Goal: Task Accomplishment & Management: Complete application form

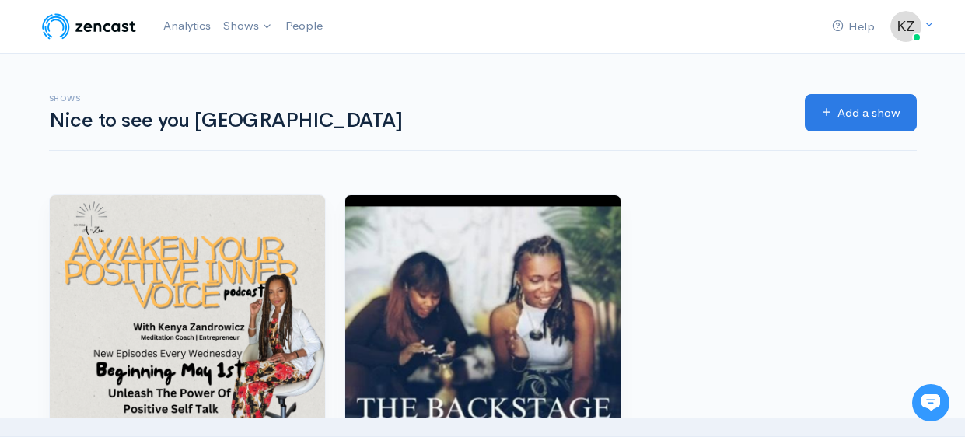
click at [115, 29] on img at bounding box center [89, 26] width 99 height 31
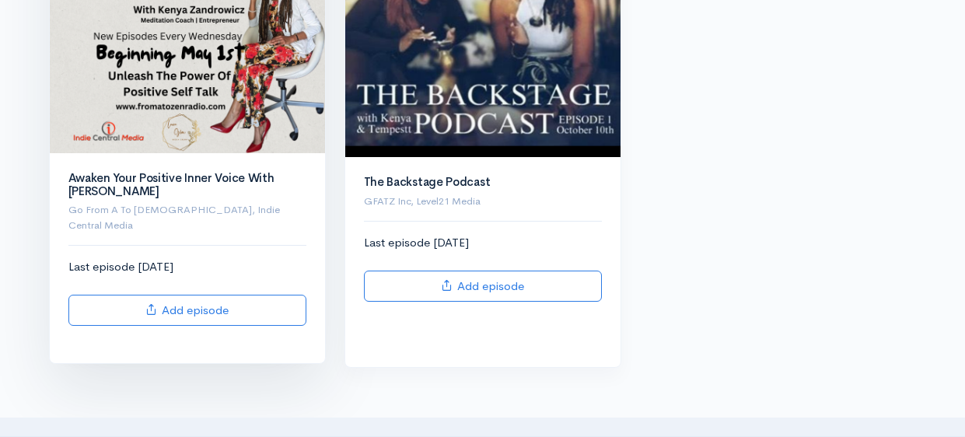
scroll to position [315, 0]
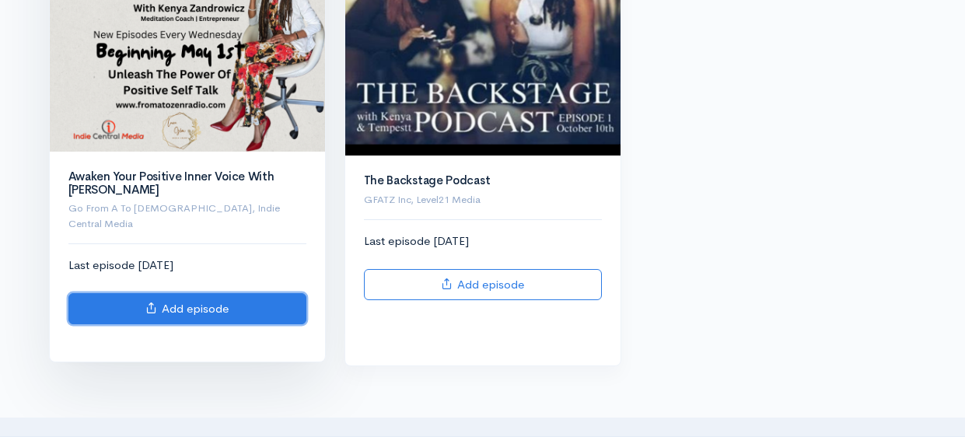
click at [146, 302] on icon at bounding box center [151, 308] width 12 height 12
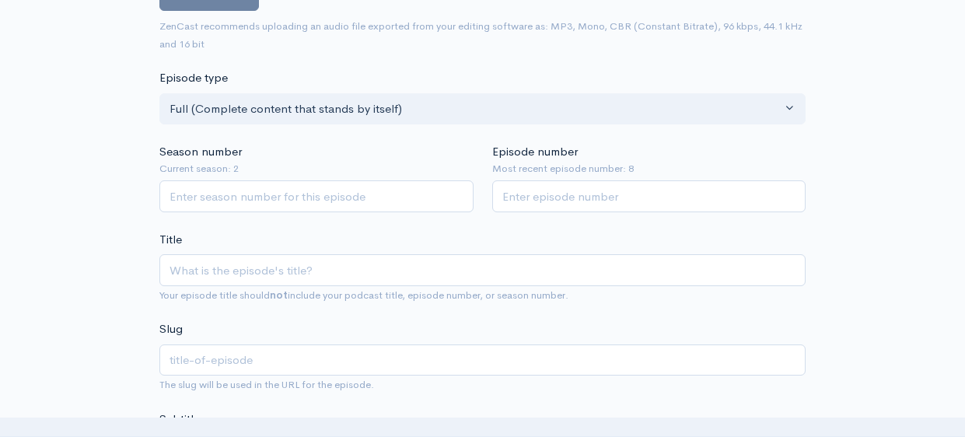
scroll to position [228, 0]
click at [461, 192] on input "1" at bounding box center [316, 198] width 314 height 32
click at [461, 192] on input "2" at bounding box center [316, 198] width 314 height 32
type input "3"
click at [461, 192] on input "3" at bounding box center [316, 198] width 314 height 32
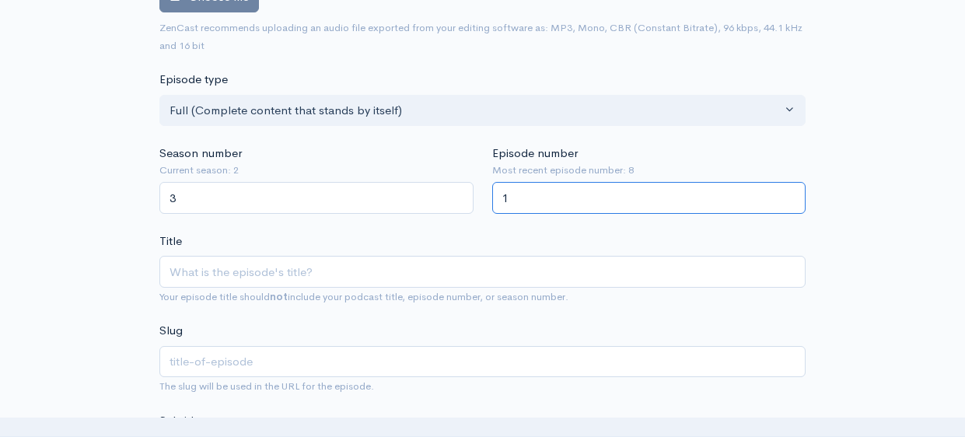
type input "1"
click at [670, 190] on input "1" at bounding box center [649, 198] width 314 height 32
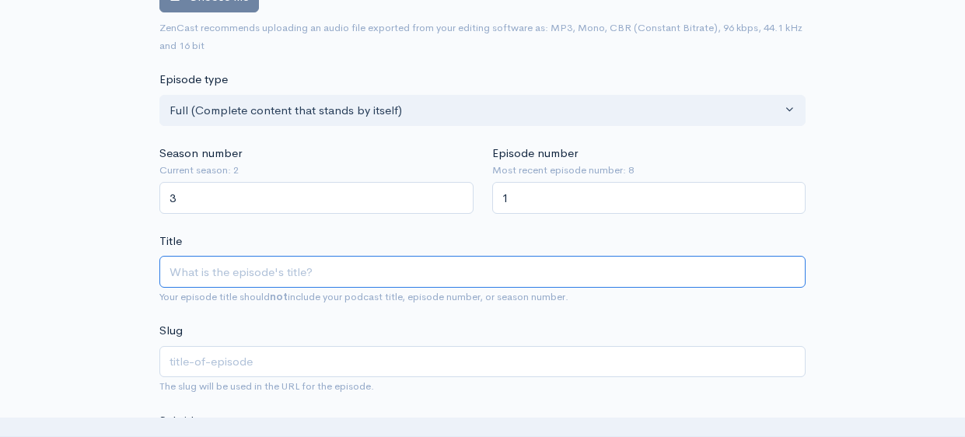
click at [335, 268] on input "Title" at bounding box center [482, 272] width 646 height 32
type input "E"
type input "e"
type input "Em"
type input "em"
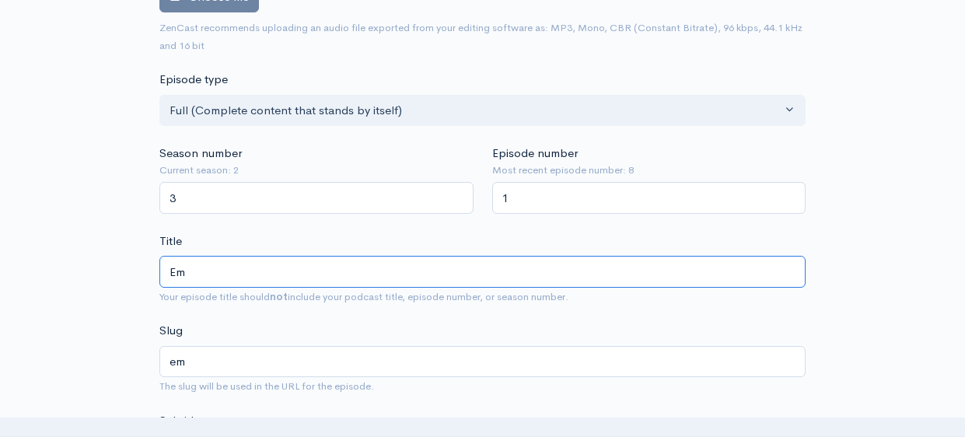
type input "Emo"
type input "emo"
type input "Emot"
type input "emot"
type input "Emoti"
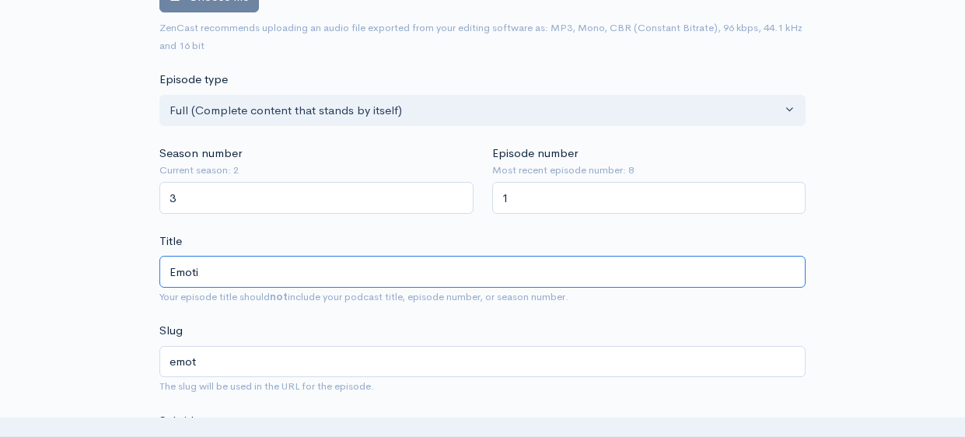
type input "emoti"
type input "Emotio"
type input "emotio"
type input "Emotion"
type input "emotion"
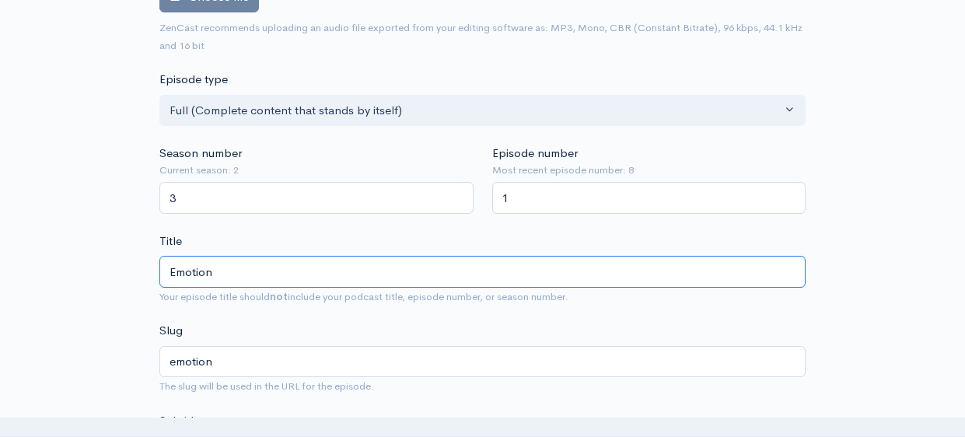
type input "Emotiona"
type input "emotiona"
type input "Emotional"
type input "emotional"
type input "Emotional D"
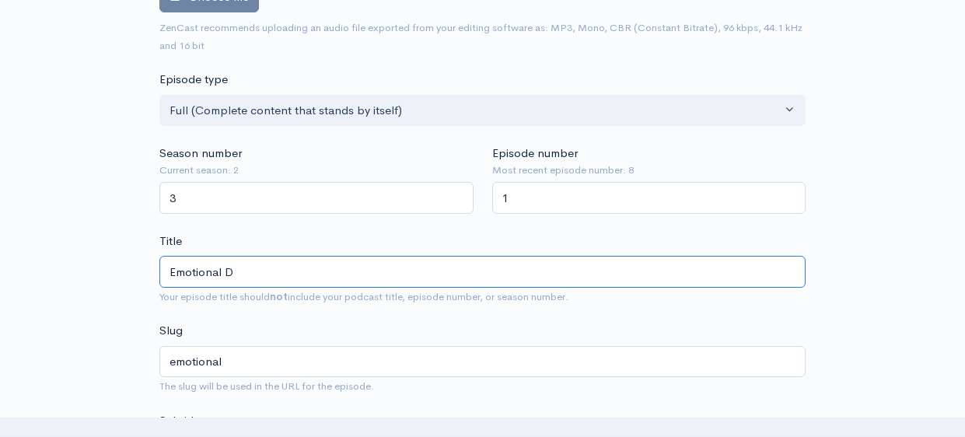
type input "emotional-d"
type input "Emotional De"
type input "emotional-de"
type input "Emotional Deb"
type input "emotional-deb"
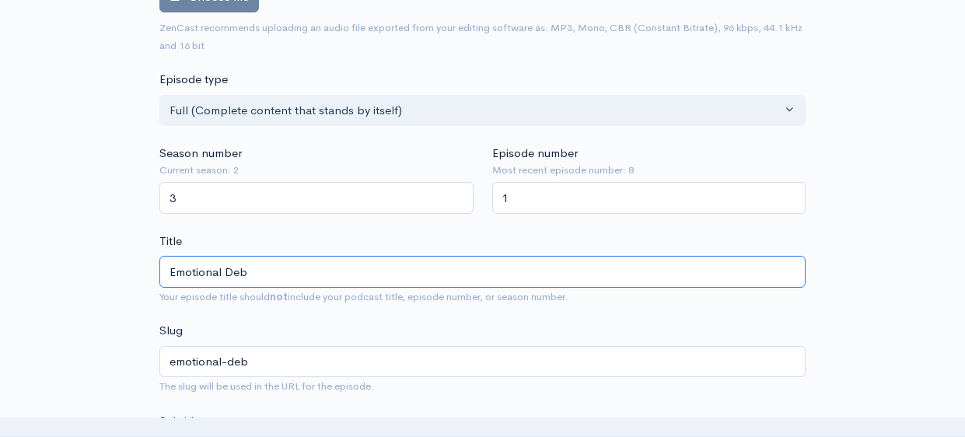
type input "Emotional Debt"
type input "emotional-debt"
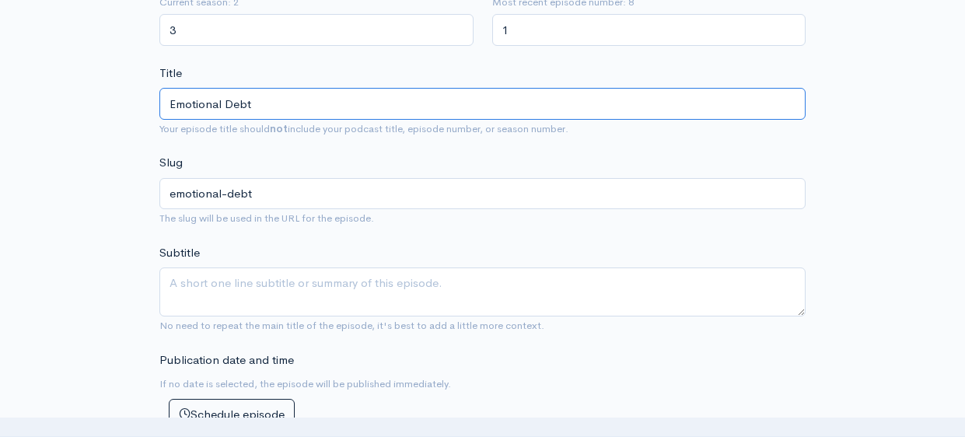
scroll to position [401, 0]
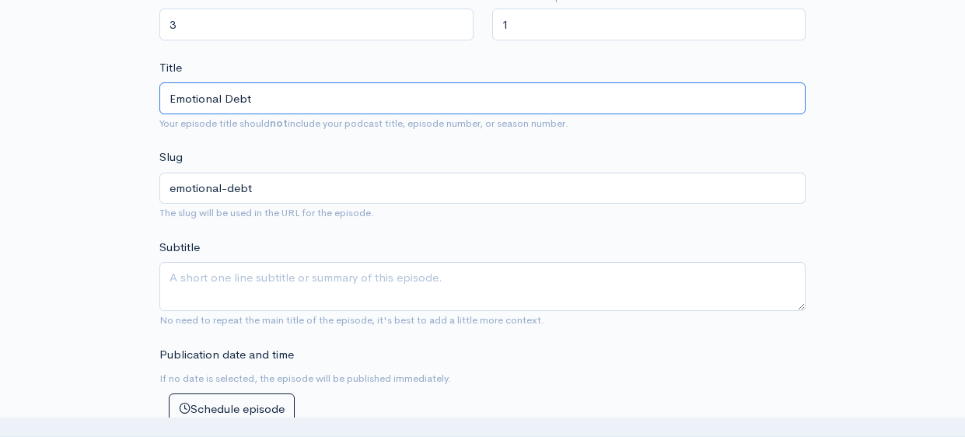
type input "Emotional Debt"
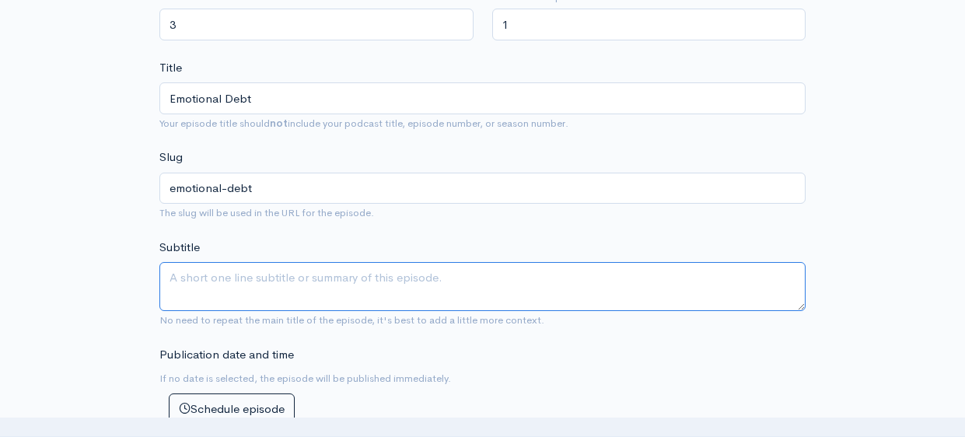
click at [268, 280] on textarea "Subtitle" at bounding box center [482, 286] width 646 height 49
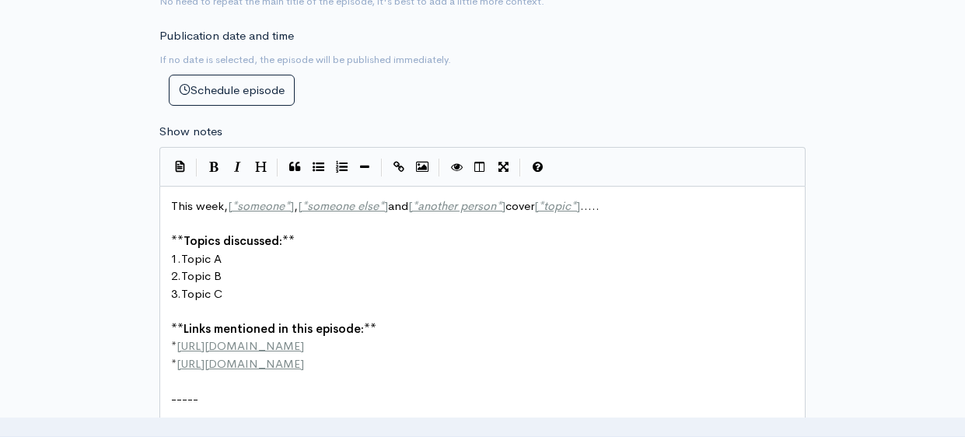
scroll to position [724, 0]
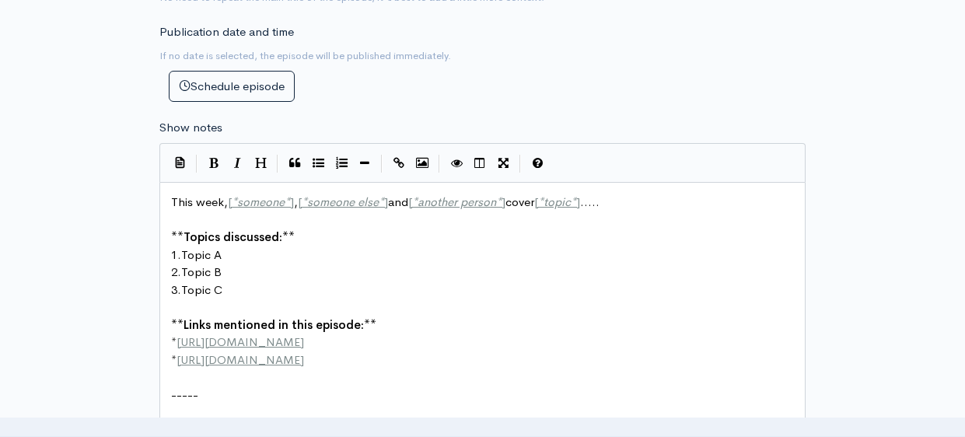
type textarea "How to clear negative emotions"
click at [193, 198] on span "This week, [ * someone * ] , [ * someone else * ] and [ * another person * ] co…" at bounding box center [385, 201] width 429 height 15
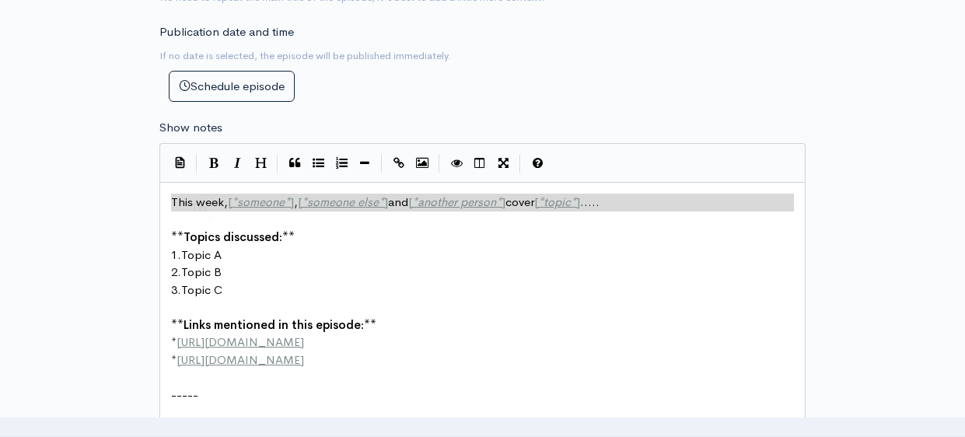
type textarea "​This week, [*someone*], [*someone else*] and [*another person*] cover [*topic*…"
paste textarea
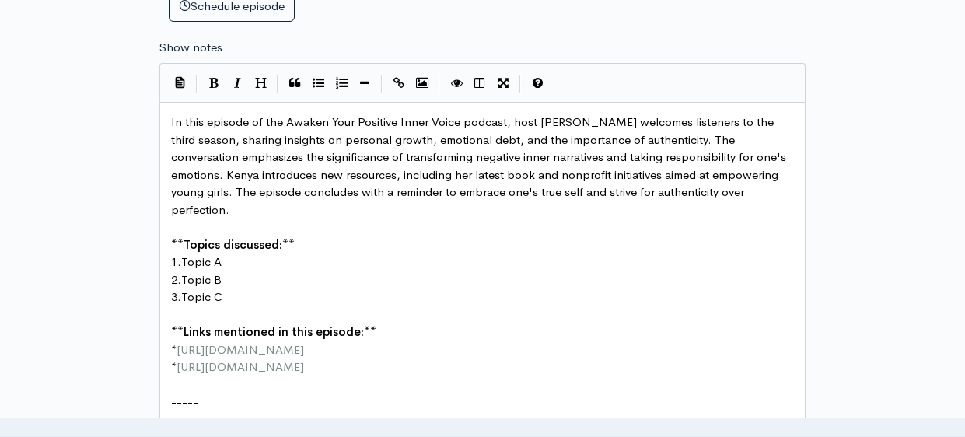
scroll to position [806, 0]
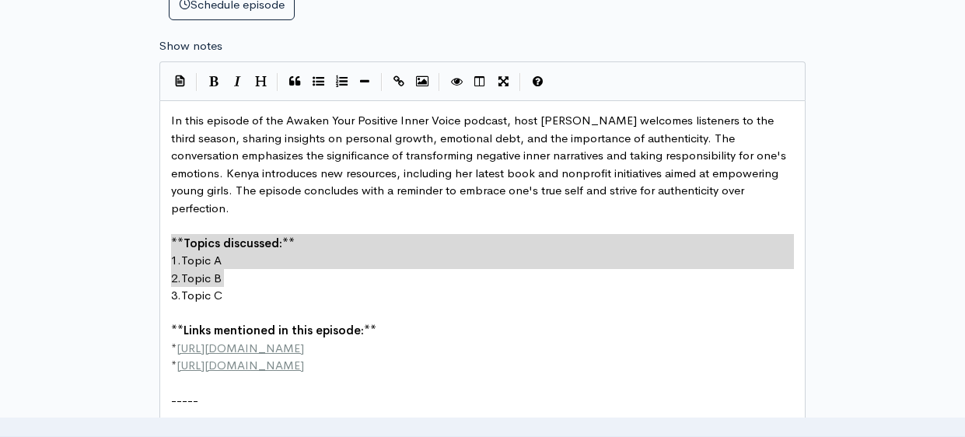
drag, startPoint x: 169, startPoint y: 236, endPoint x: 258, endPoint y: 275, distance: 97.9
type textarea "​1. Topic A 2. Topic B 3. Topic C"
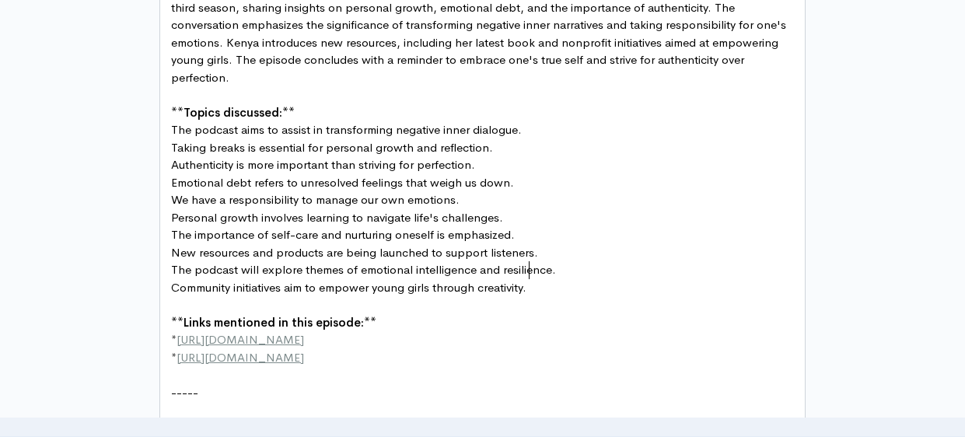
scroll to position [940, 0]
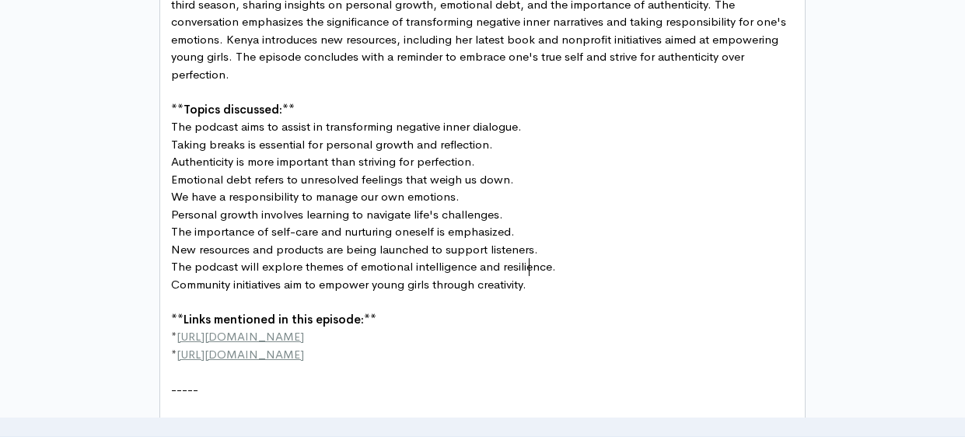
click at [299, 101] on pre "** Topics discussed: **" at bounding box center [482, 110] width 629 height 18
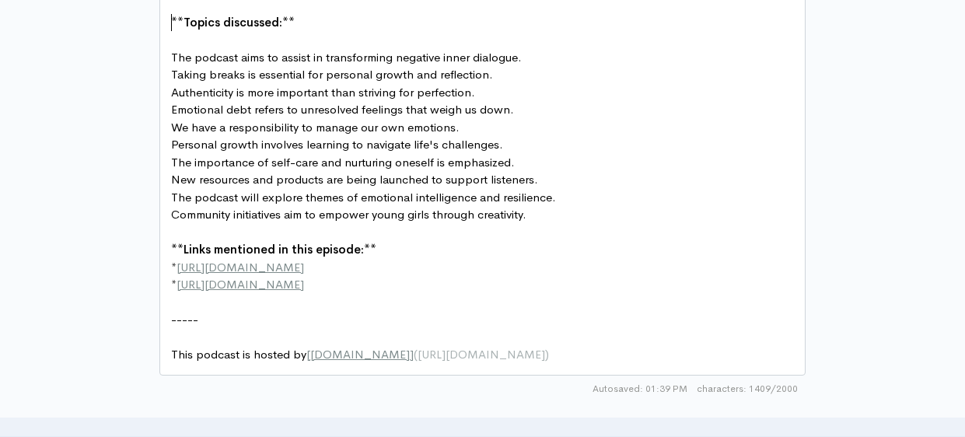
scroll to position [1030, 0]
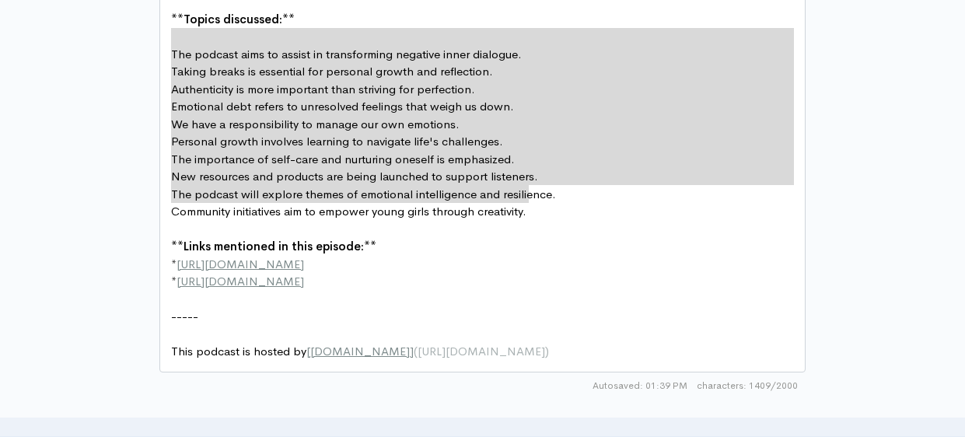
drag, startPoint x: 171, startPoint y: 32, endPoint x: 547, endPoint y: 190, distance: 407.5
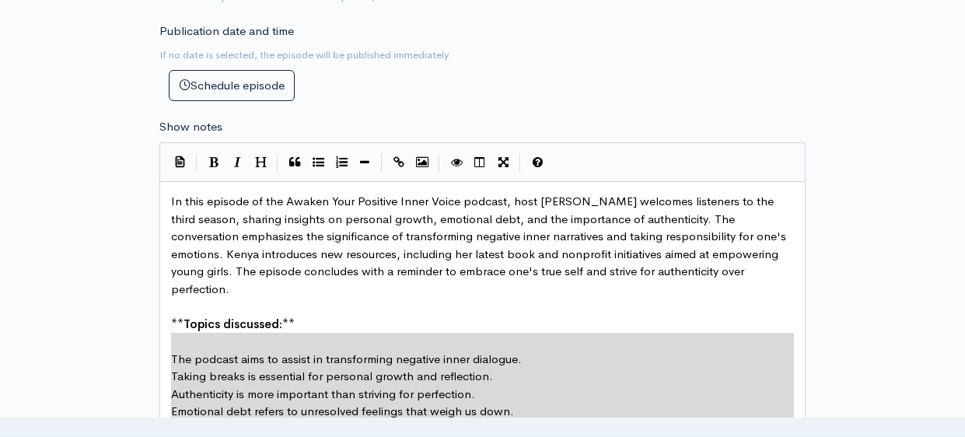
scroll to position [723, 0]
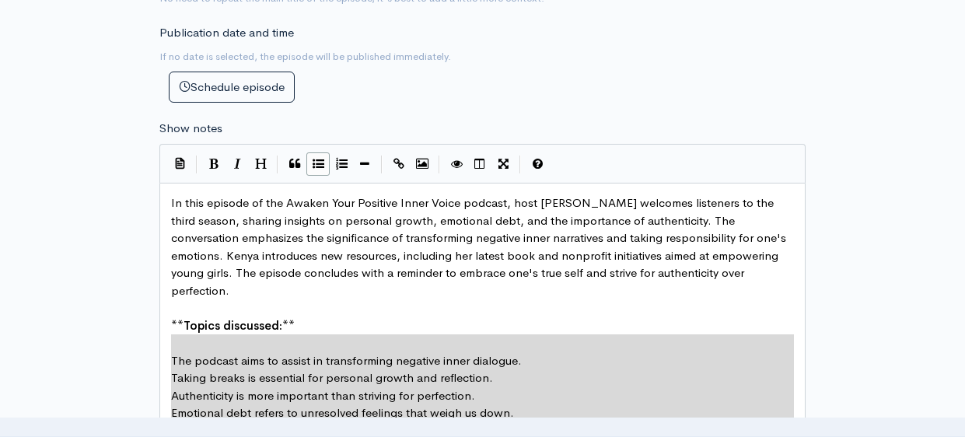
click at [318, 161] on icon "Generic List" at bounding box center [319, 164] width 12 height 12
type textarea "* Taking breaks is essential for personal growth and reflection. * Authenticity…"
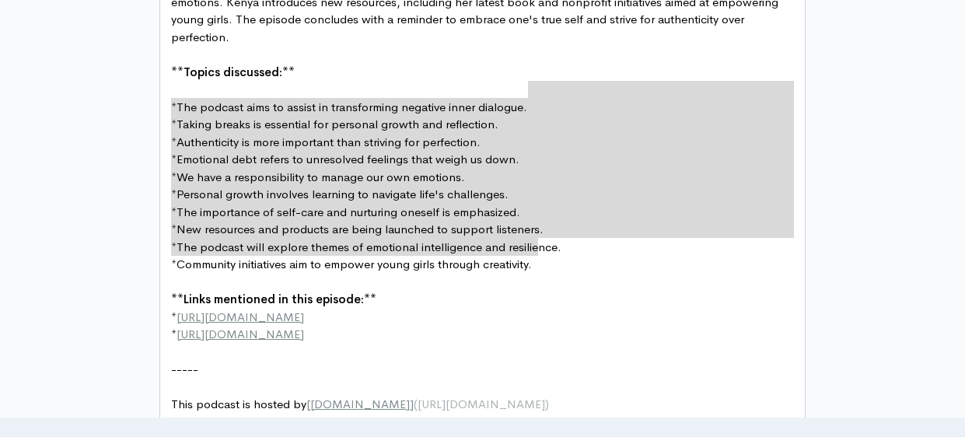
scroll to position [993, 0]
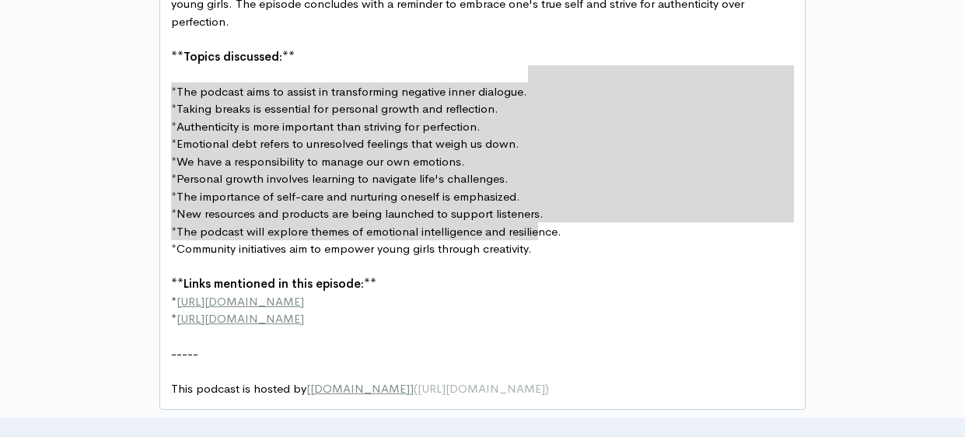
click at [284, 294] on span "http://example.com" at bounding box center [241, 301] width 128 height 15
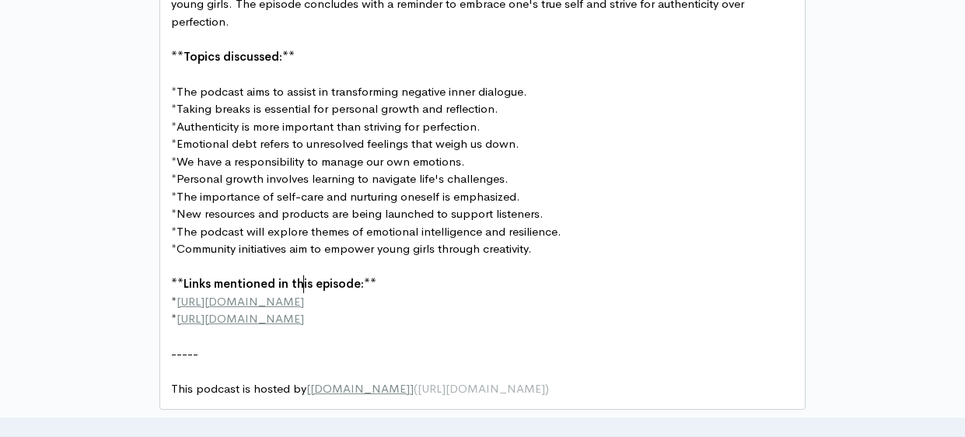
type textarea "[DOMAIN_NAME]"
click at [303, 311] on span "http://second-example.com" at bounding box center [241, 318] width 128 height 15
type textarea "divakiddie"
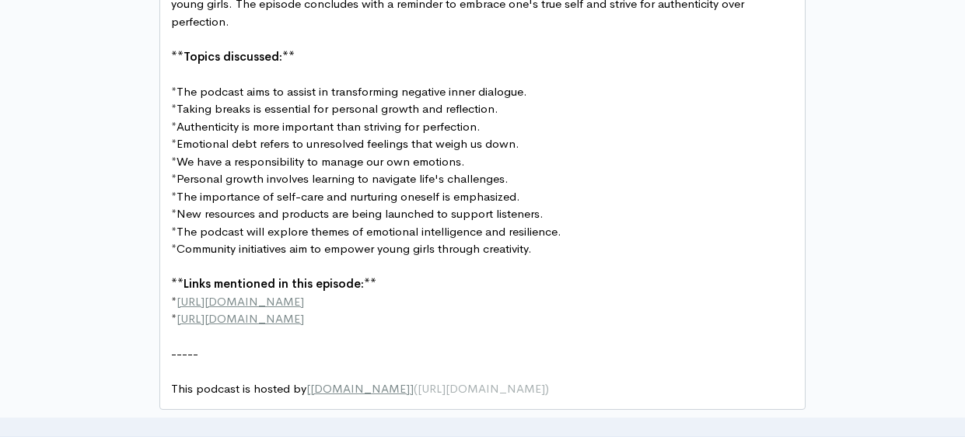
click at [338, 310] on pre "* http://divakiddie.com" at bounding box center [482, 319] width 629 height 18
type textarea ")"
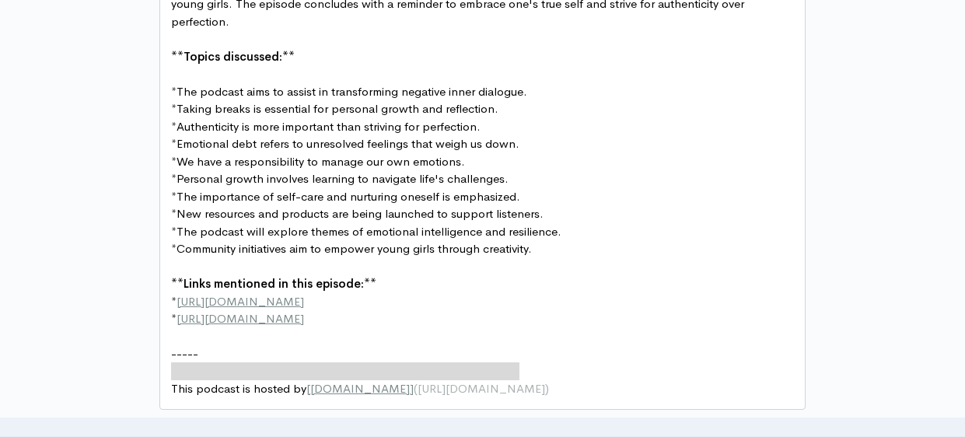
type textarea "This podcast is hosted by [ZenCast.fm](https://wwww.zencast.fm)"
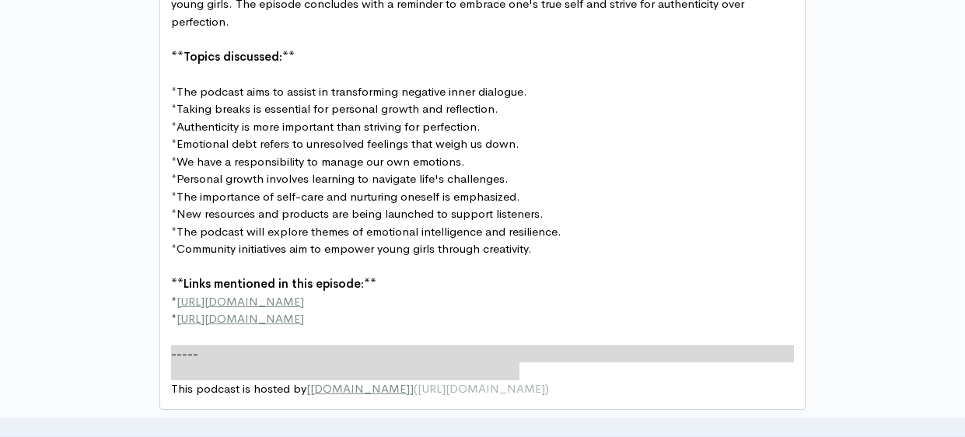
drag, startPoint x: 526, startPoint y: 366, endPoint x: 170, endPoint y: 345, distance: 356.1
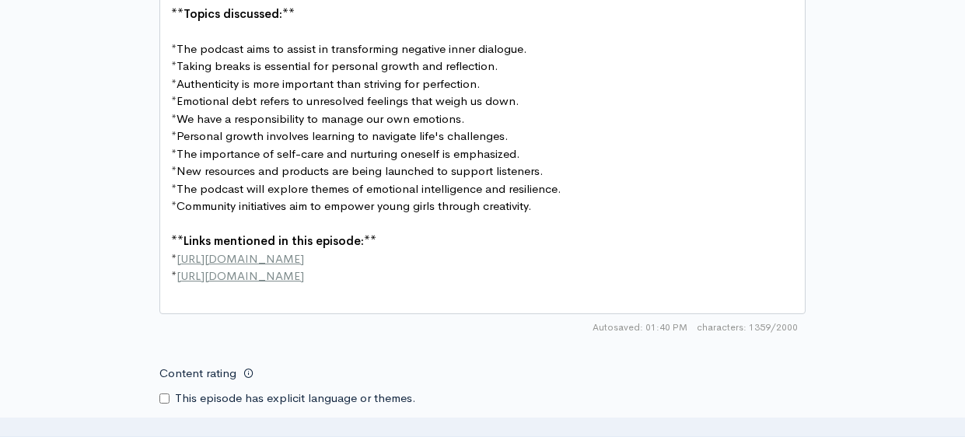
scroll to position [1040, 0]
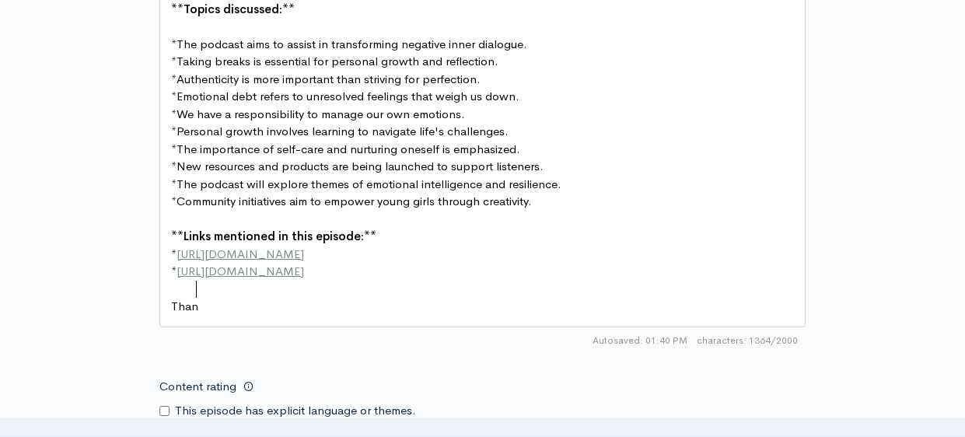
type textarea "Thank"
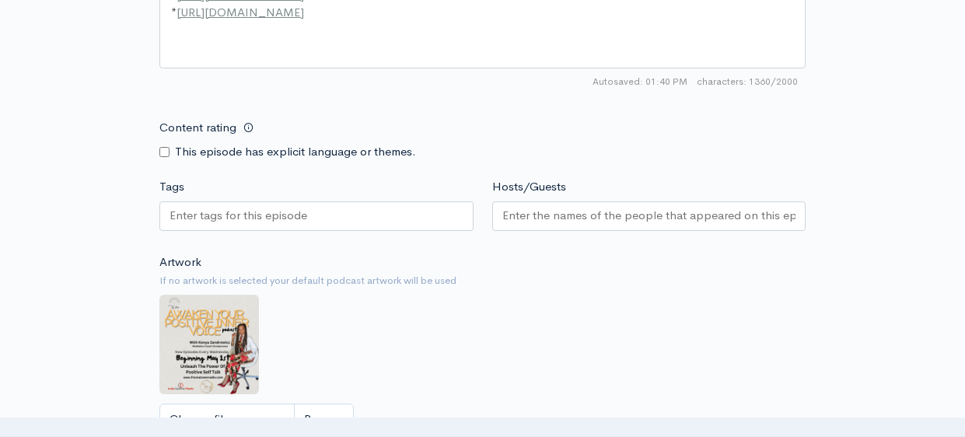
scroll to position [1301, 0]
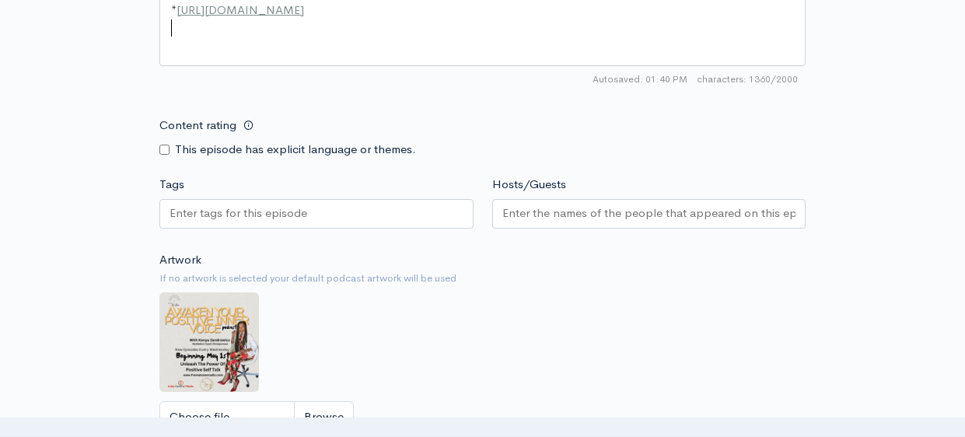
click at [397, 199] on div at bounding box center [316, 214] width 314 height 30
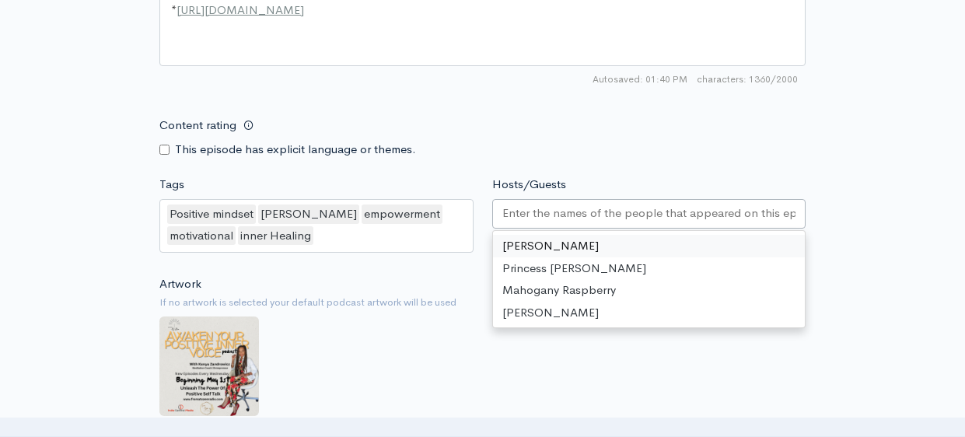
click at [546, 205] on input "Hosts/Guests" at bounding box center [649, 214] width 294 height 18
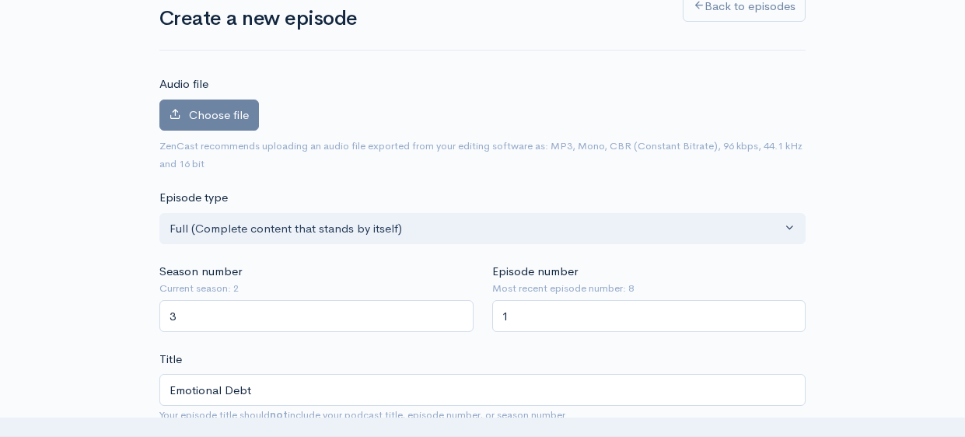
scroll to position [90, 0]
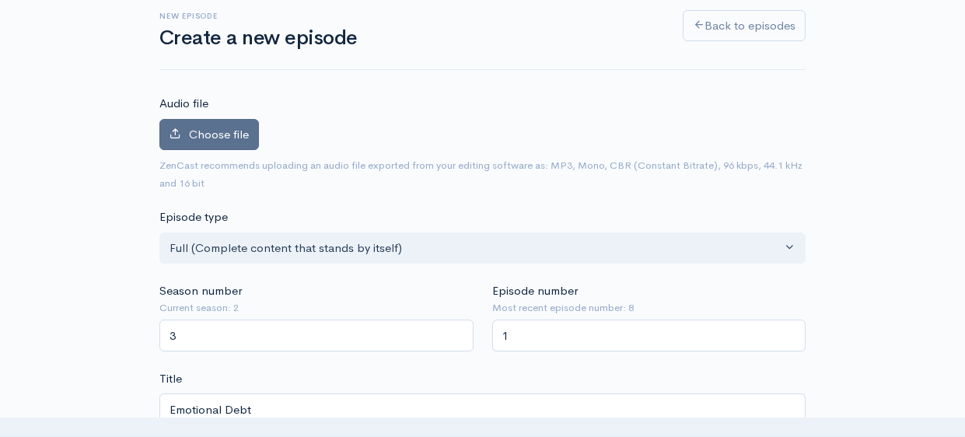
click at [246, 128] on span "Choose file" at bounding box center [219, 134] width 60 height 15
click at [0, 0] on input "Choose file" at bounding box center [0, 0] width 0 height 0
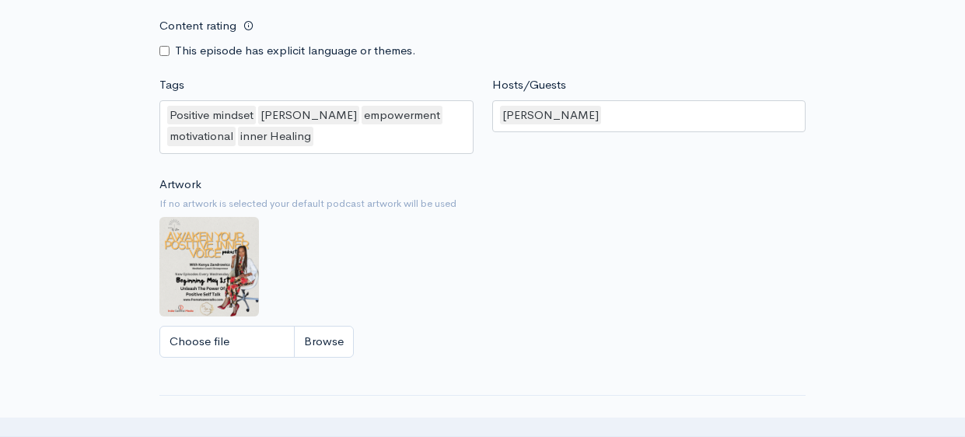
scroll to position [1486, 0]
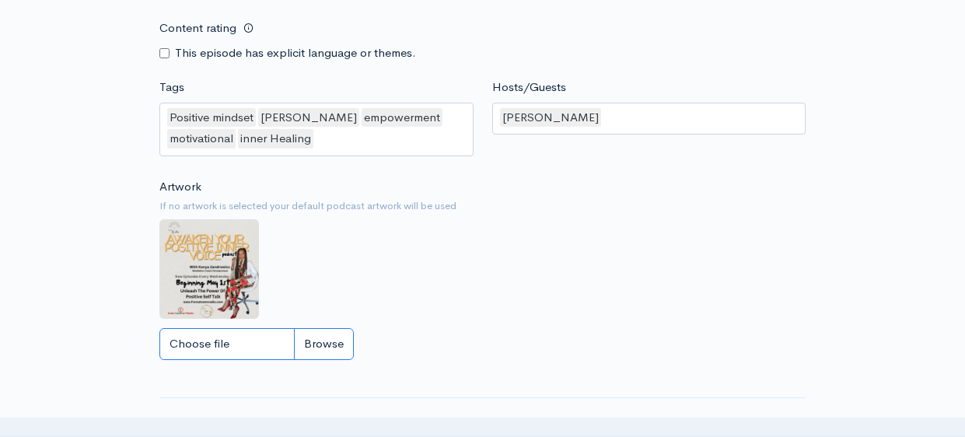
click at [315, 328] on input "Choose file" at bounding box center [256, 344] width 194 height 32
type input "C:\fakepath\let's talk about emotional debt season 3.png"
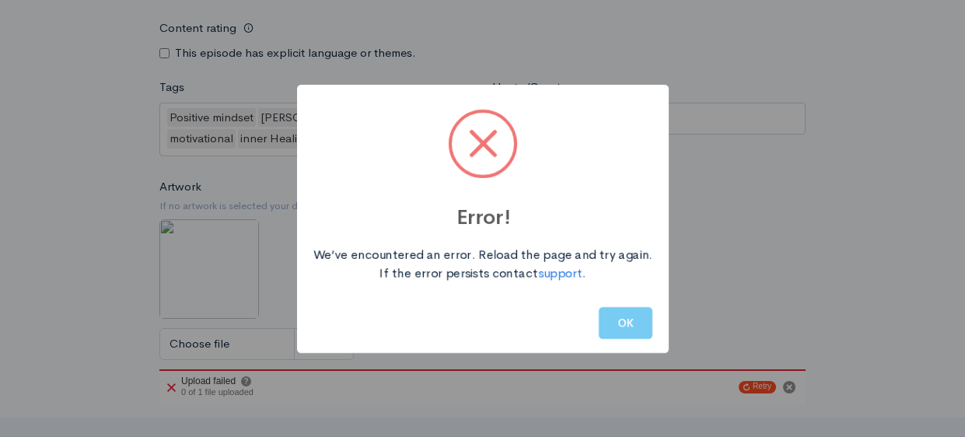
click at [614, 318] on button "OK" at bounding box center [626, 323] width 54 height 32
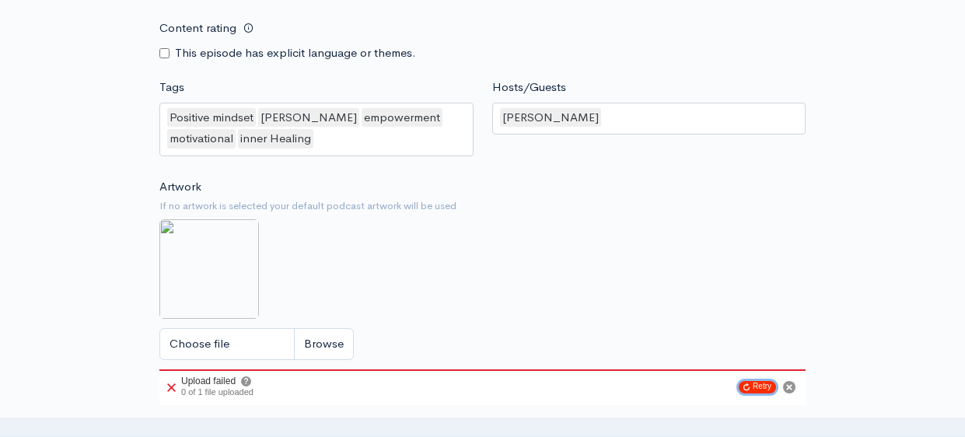
click at [670, 381] on button "Retry" at bounding box center [757, 387] width 37 height 12
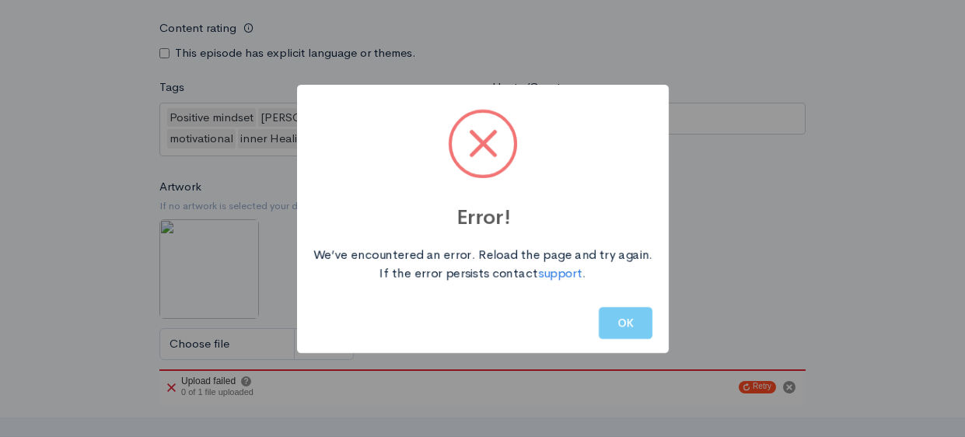
click at [639, 320] on button "OK" at bounding box center [626, 323] width 54 height 32
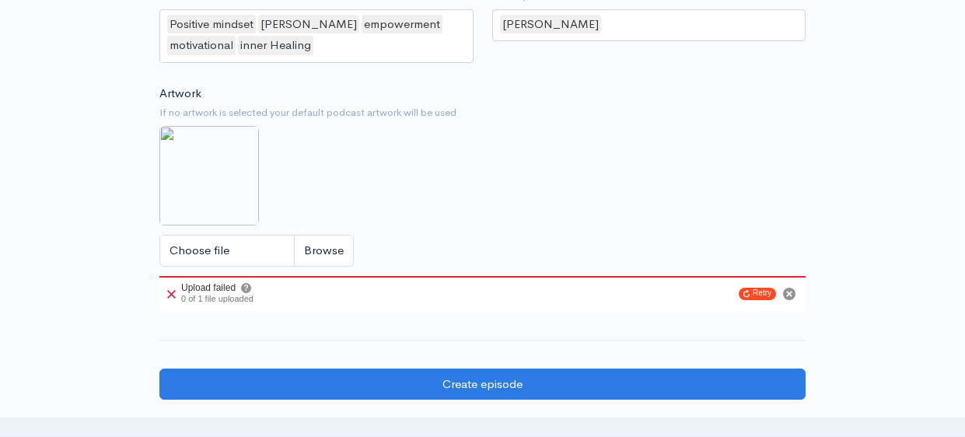
scroll to position [1605, 0]
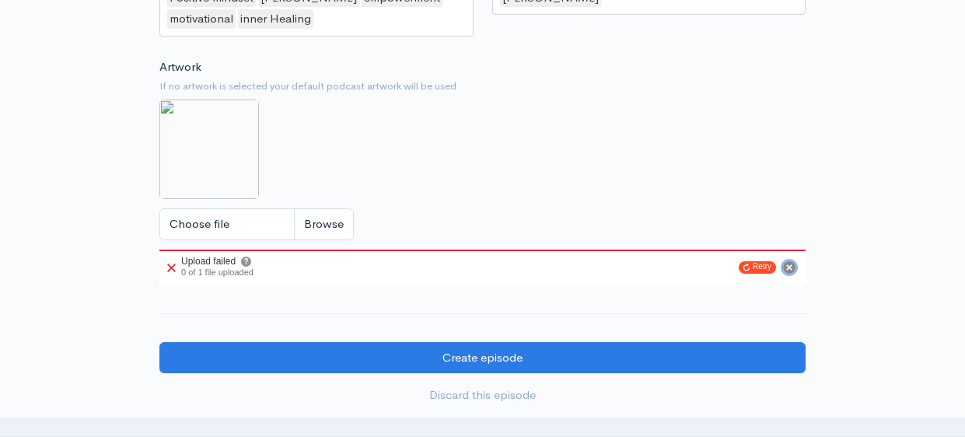
click at [670, 261] on circle "Cancel" at bounding box center [789, 267] width 12 height 12
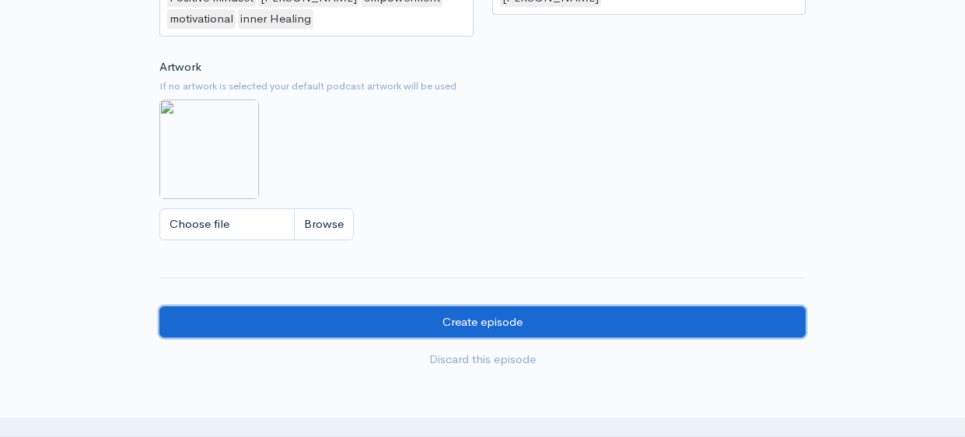
click at [471, 306] on input "Create episode" at bounding box center [482, 322] width 646 height 32
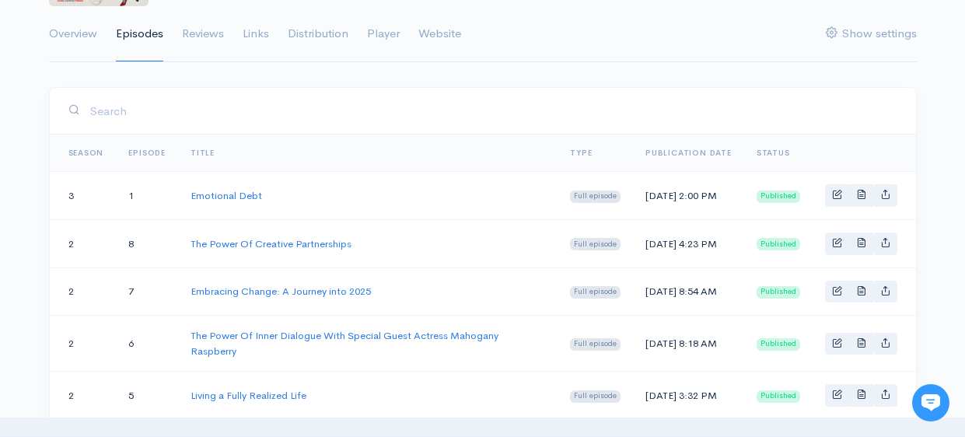
scroll to position [189, 0]
click at [241, 196] on link "Emotional Debt" at bounding box center [227, 193] width 72 height 13
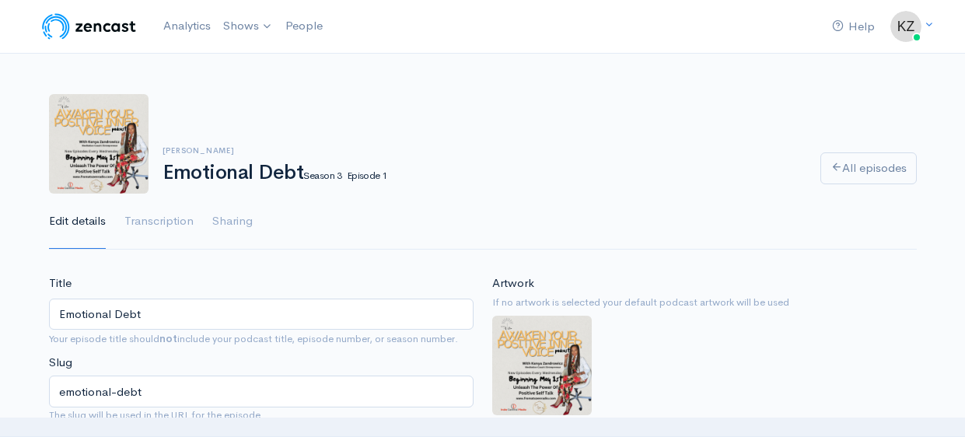
click at [63, 222] on link "Edit details" at bounding box center [77, 222] width 57 height 56
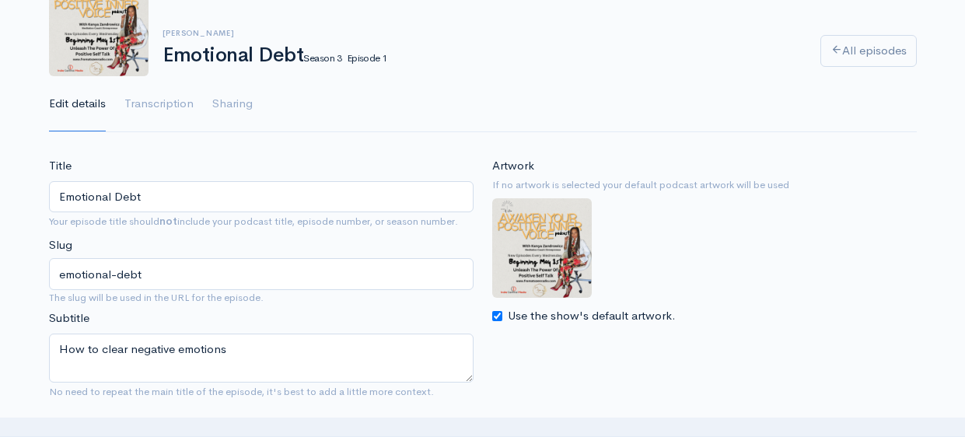
click at [526, 237] on img at bounding box center [542, 248] width 100 height 100
click at [551, 182] on small "If no artwork is selected your default podcast artwork will be used" at bounding box center [704, 185] width 425 height 16
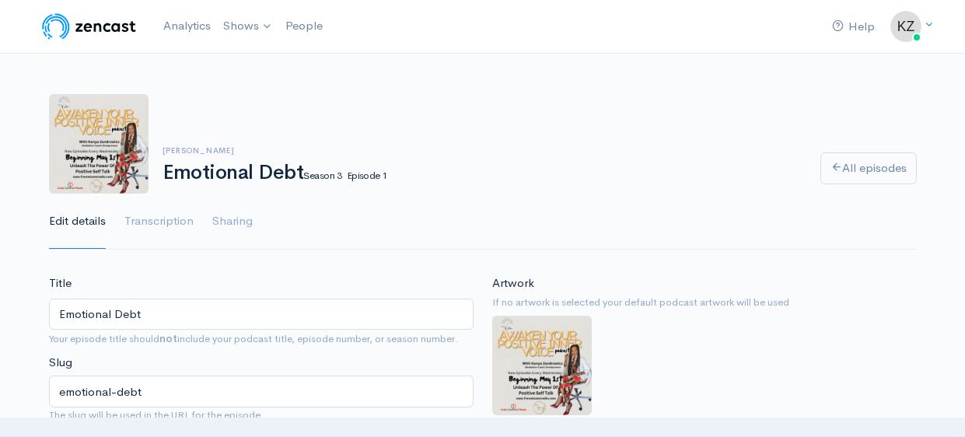
click at [537, 194] on ul "Edit details Transcription Sharing" at bounding box center [483, 222] width 868 height 56
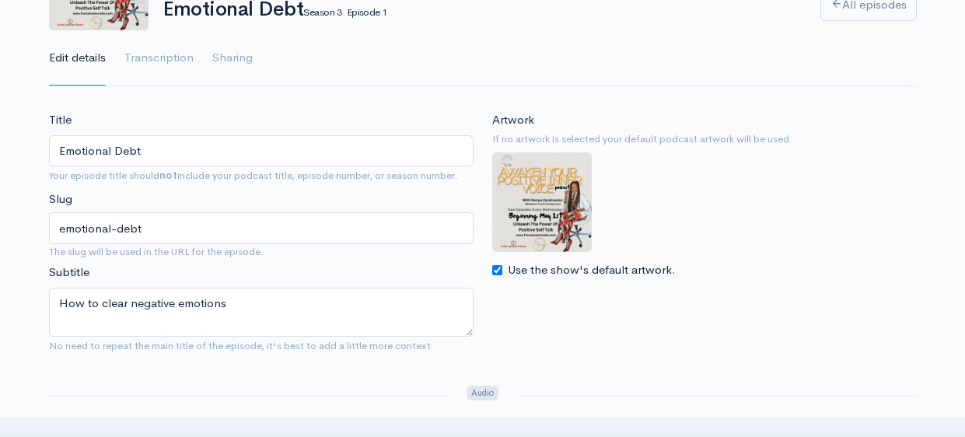
scroll to position [162, 0]
click at [500, 271] on input "Use the show's default artwork." at bounding box center [497, 272] width 10 height 10
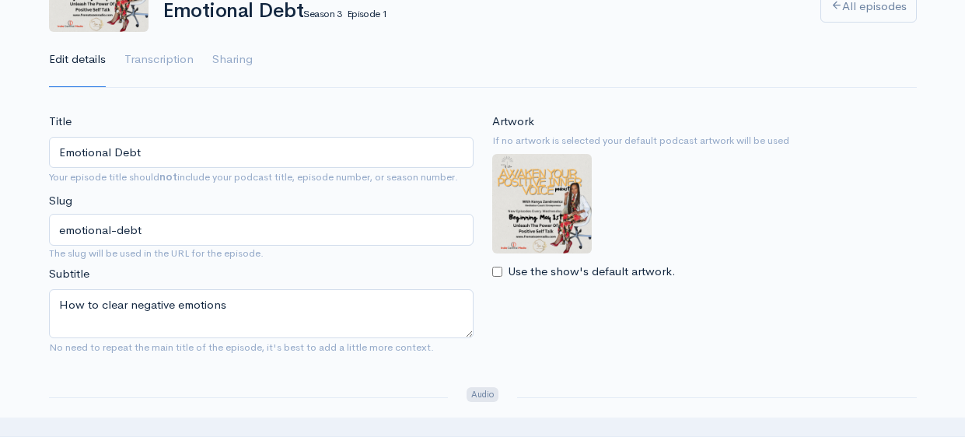
checkbox input "false"
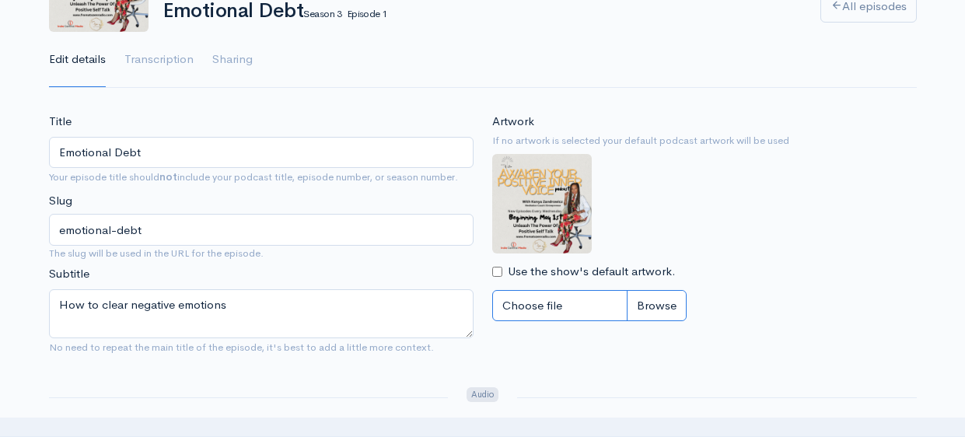
click at [658, 308] on input "Choose file" at bounding box center [589, 306] width 194 height 32
type input "C:\fakepath\Let's talk emotional debt.png"
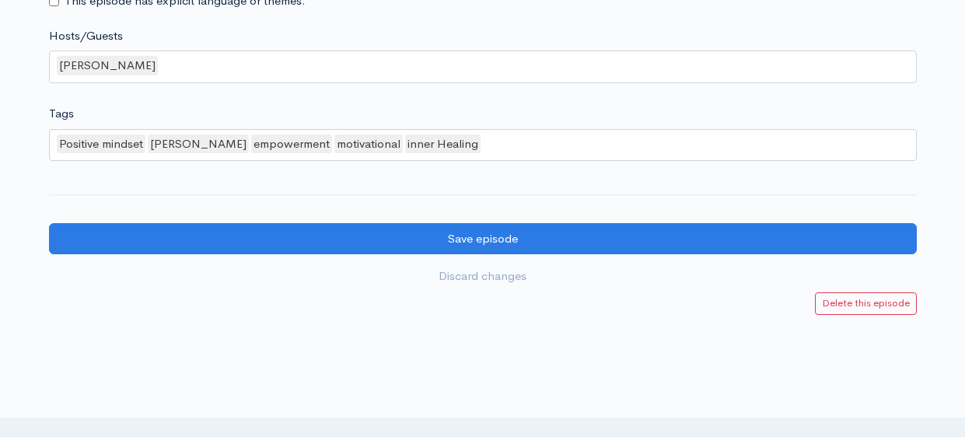
scroll to position [1686, 0]
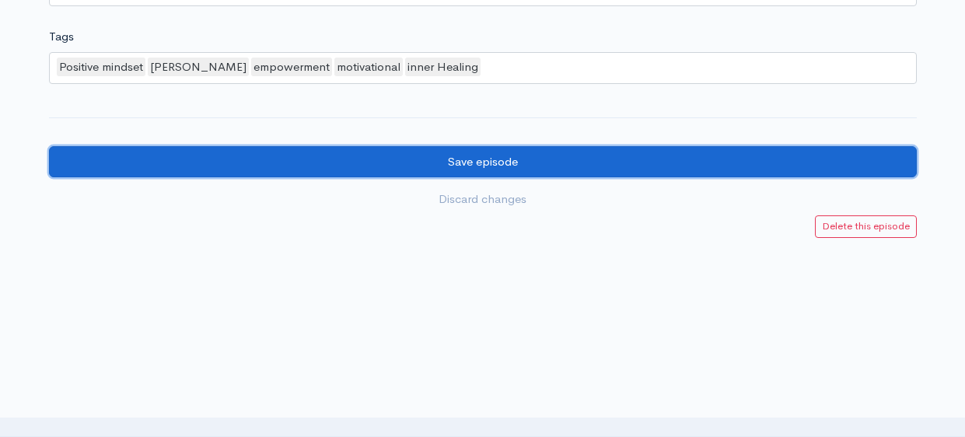
click at [553, 159] on input "Save episode" at bounding box center [483, 162] width 868 height 32
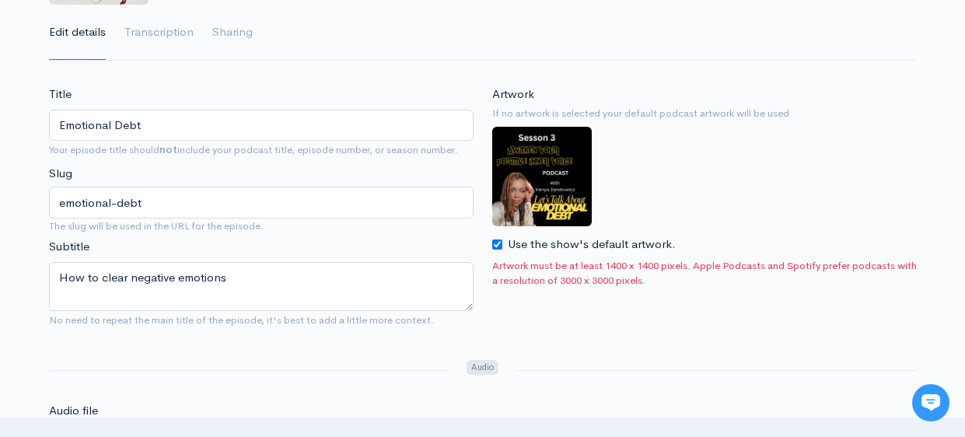
click at [496, 243] on input "Use the show's default artwork." at bounding box center [497, 245] width 10 height 10
checkbox input "false"
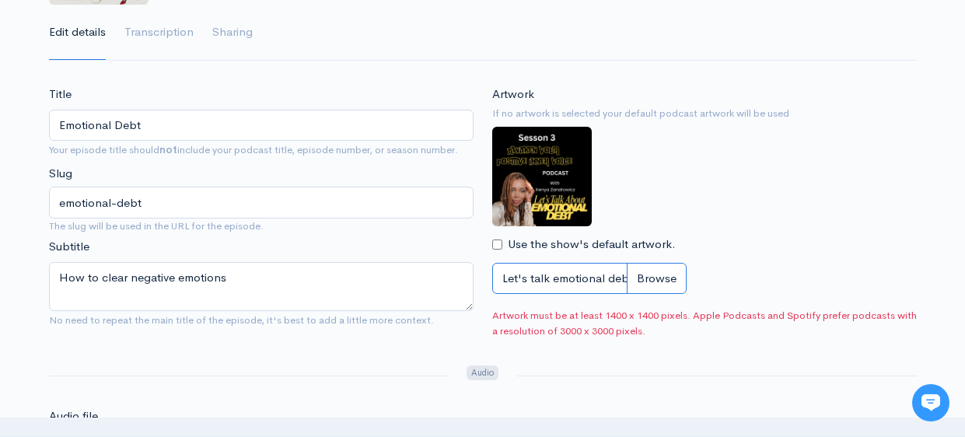
click at [649, 274] on input "Let's talk emotional debt.png" at bounding box center [589, 279] width 194 height 32
type input "C:\fakepath\let's talk about emotional debt season 3.png"
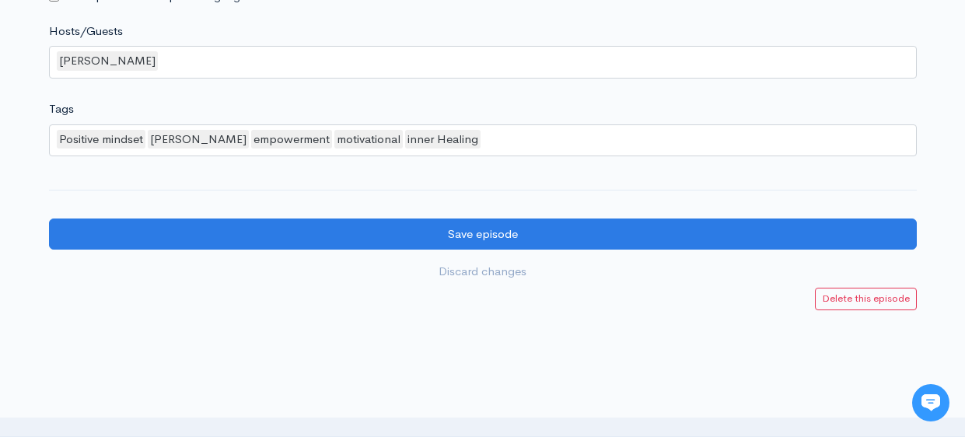
scroll to position [1661, 0]
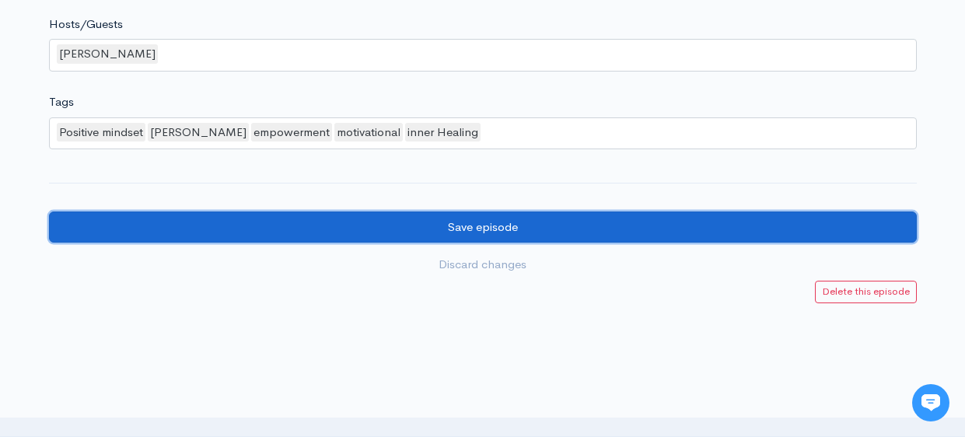
click at [663, 232] on input "Save episode" at bounding box center [483, 228] width 868 height 32
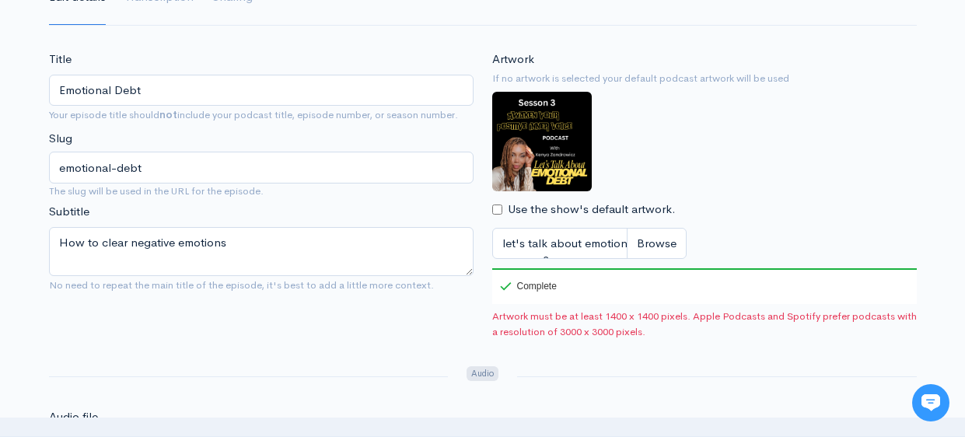
scroll to position [222, 0]
